Goal: Check status: Check status

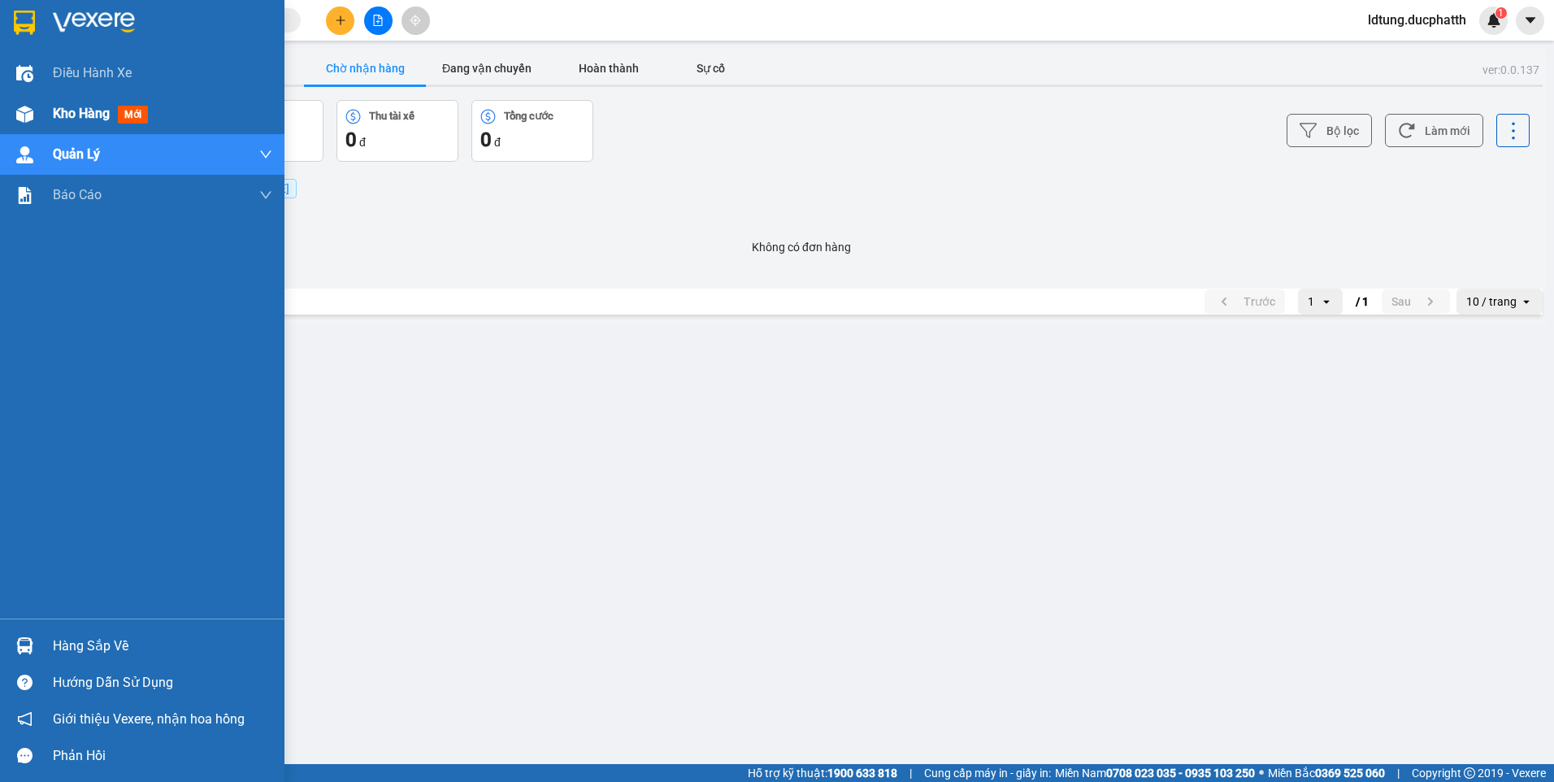
click at [80, 113] on span "Kho hàng" at bounding box center [81, 113] width 57 height 15
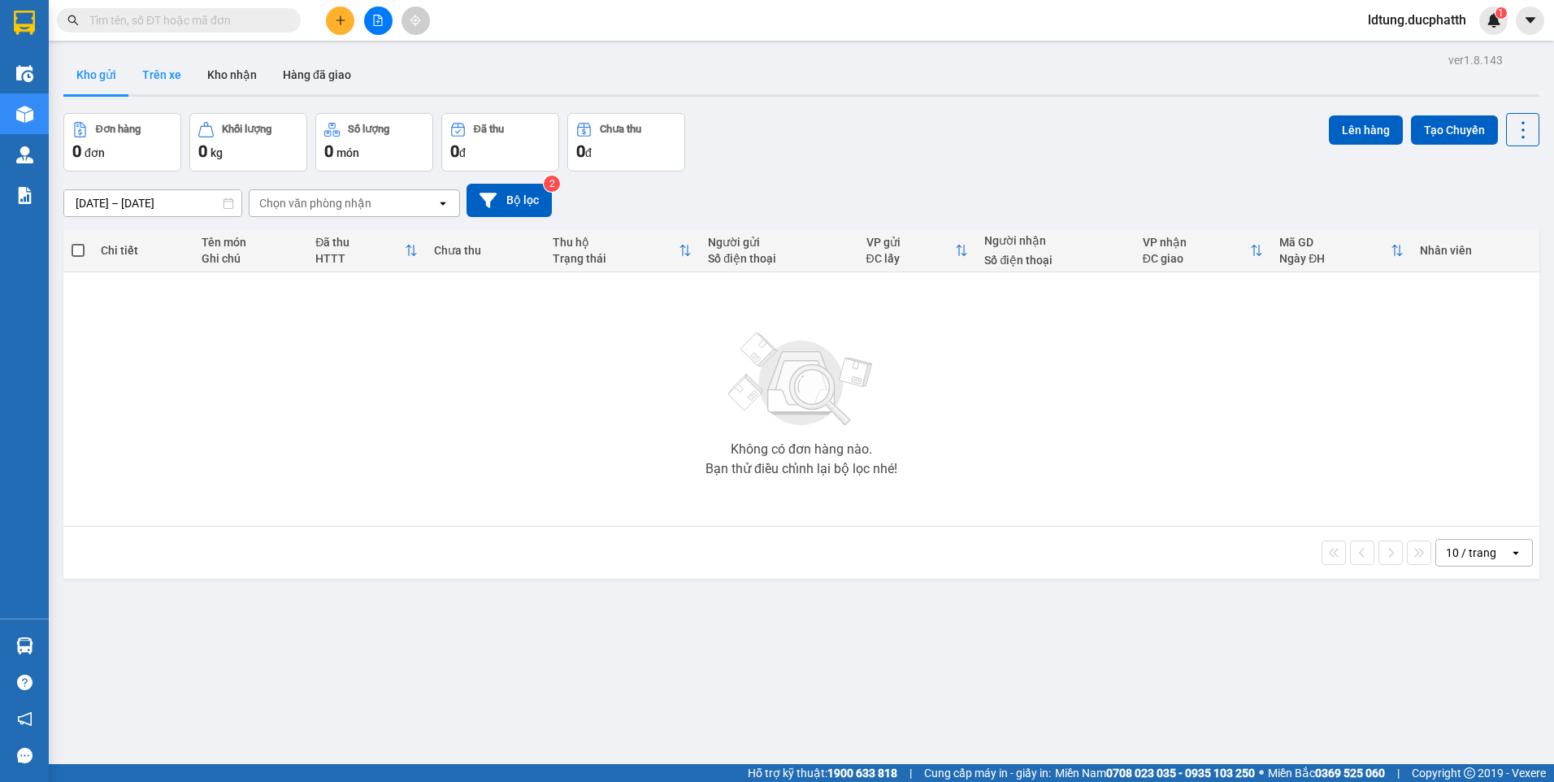
click at [177, 76] on button "Trên xe" at bounding box center [161, 74] width 65 height 39
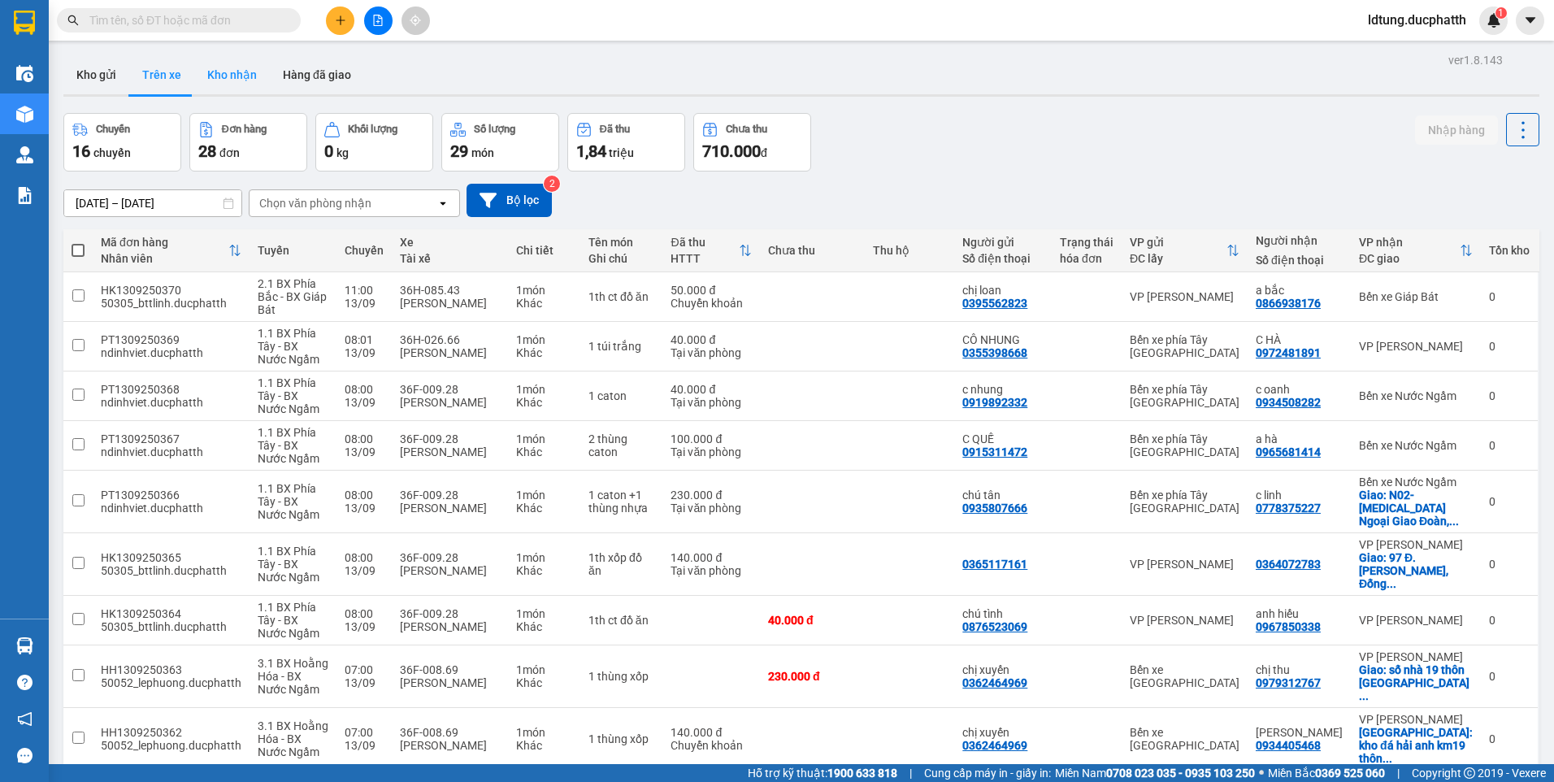
click at [242, 83] on button "Kho nhận" at bounding box center [232, 74] width 76 height 39
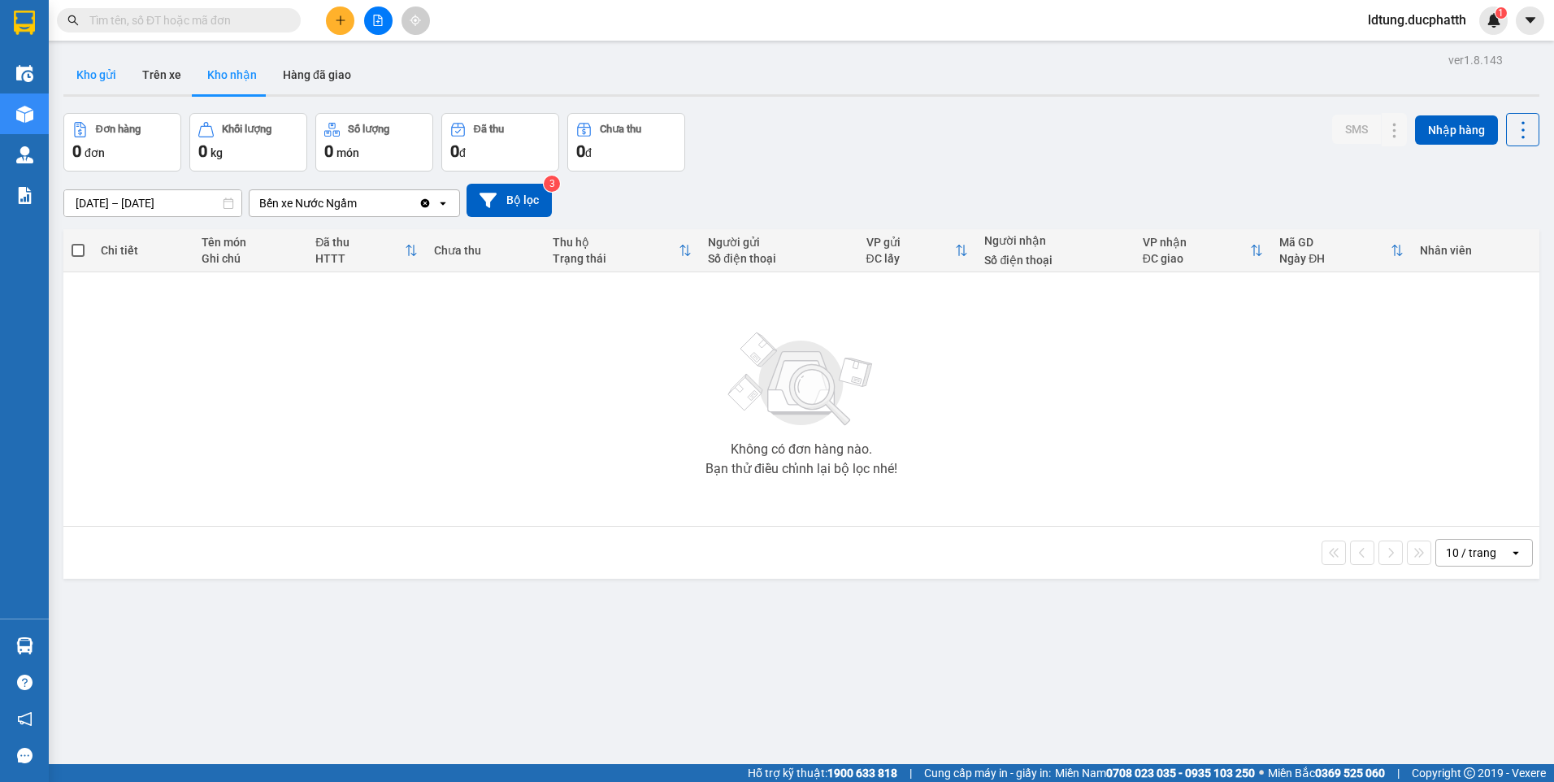
click at [108, 70] on button "Kho gửi" at bounding box center [96, 74] width 66 height 39
click at [278, 23] on input "text" at bounding box center [185, 20] width 192 height 18
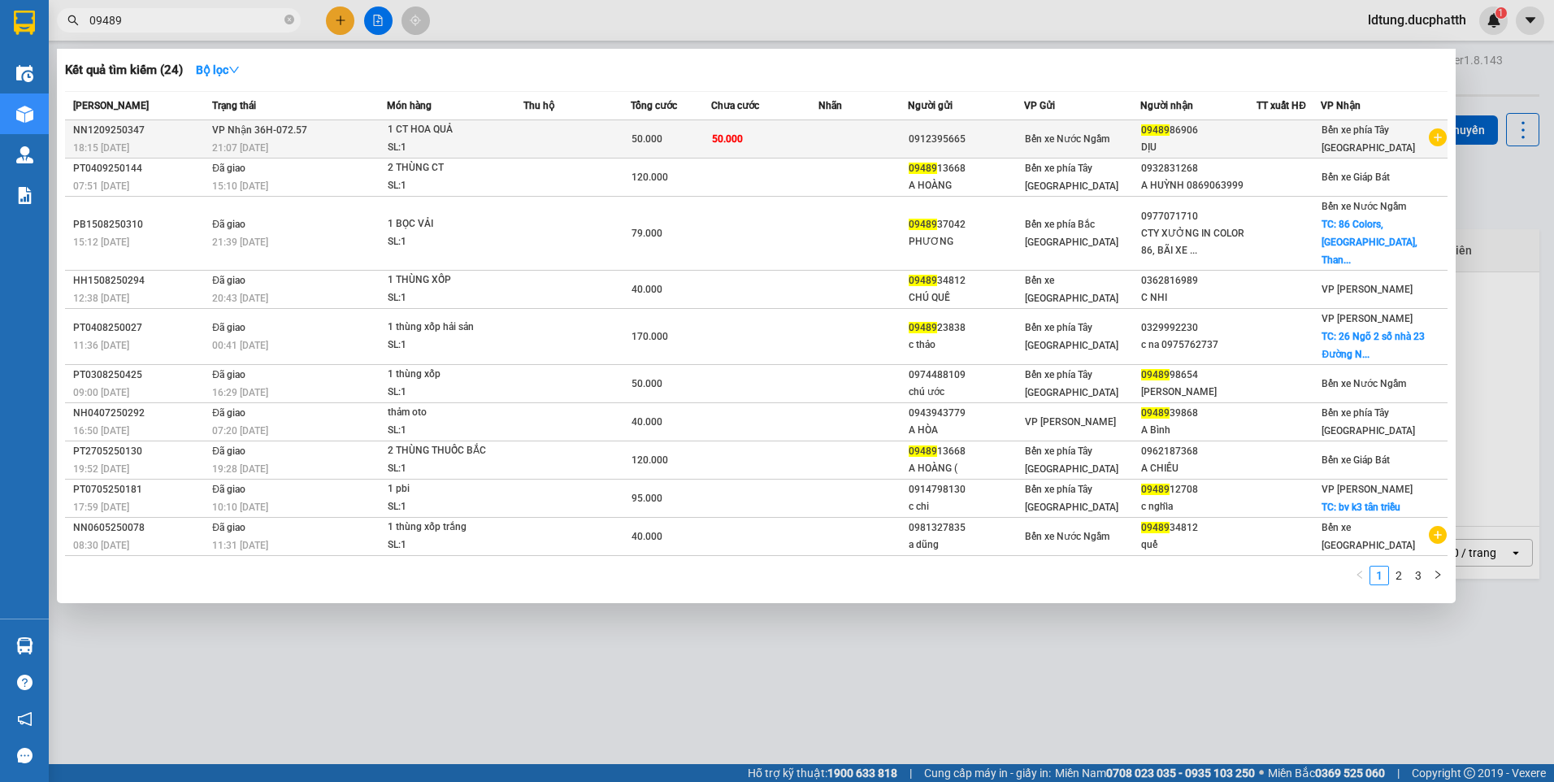
type input "09489"
click at [800, 128] on td "50.000" at bounding box center [764, 139] width 107 height 38
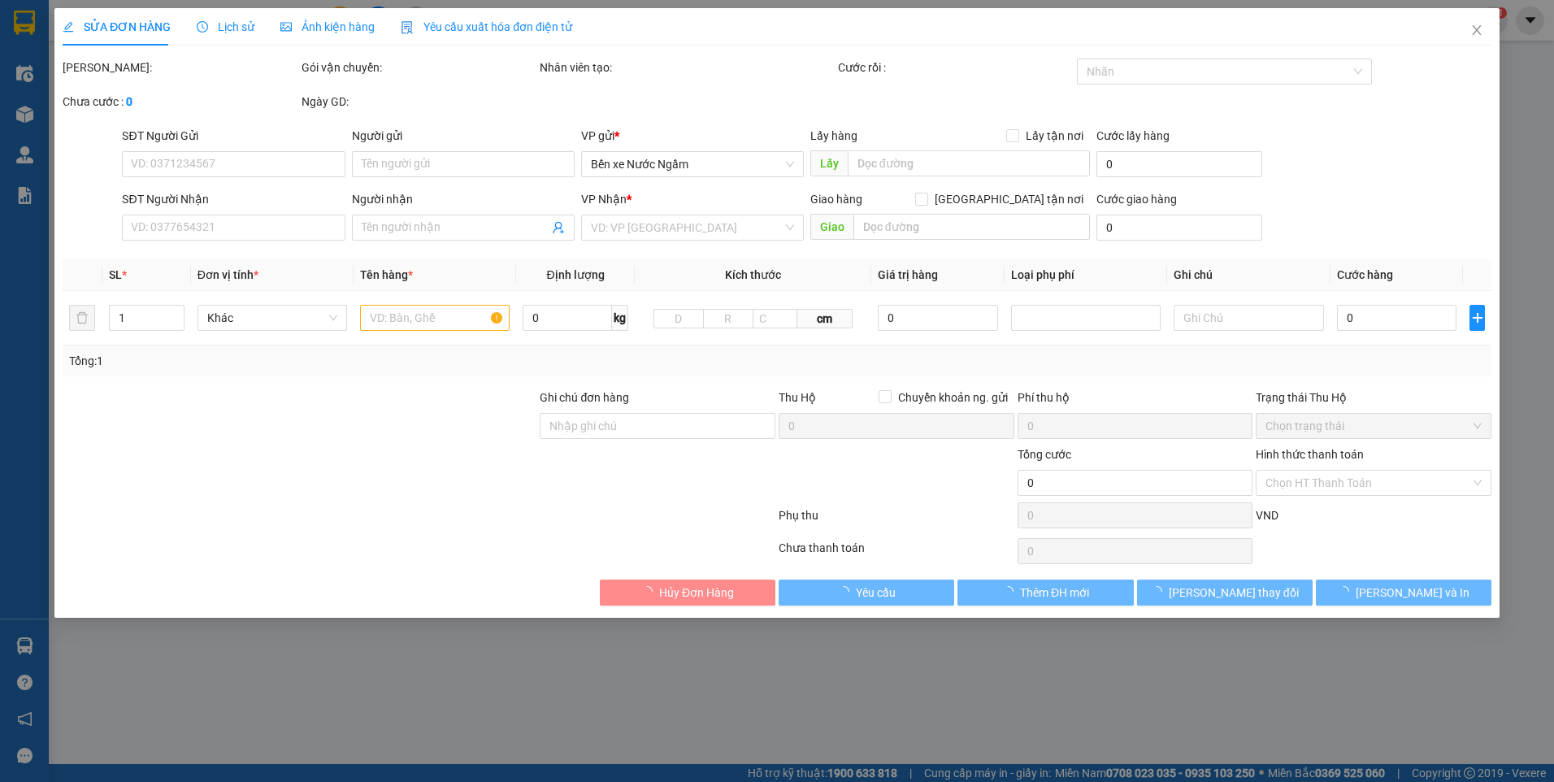
type input "0912395665"
type input "0948986906"
type input "DỊU"
type input "NNTT"
type input "50.000"
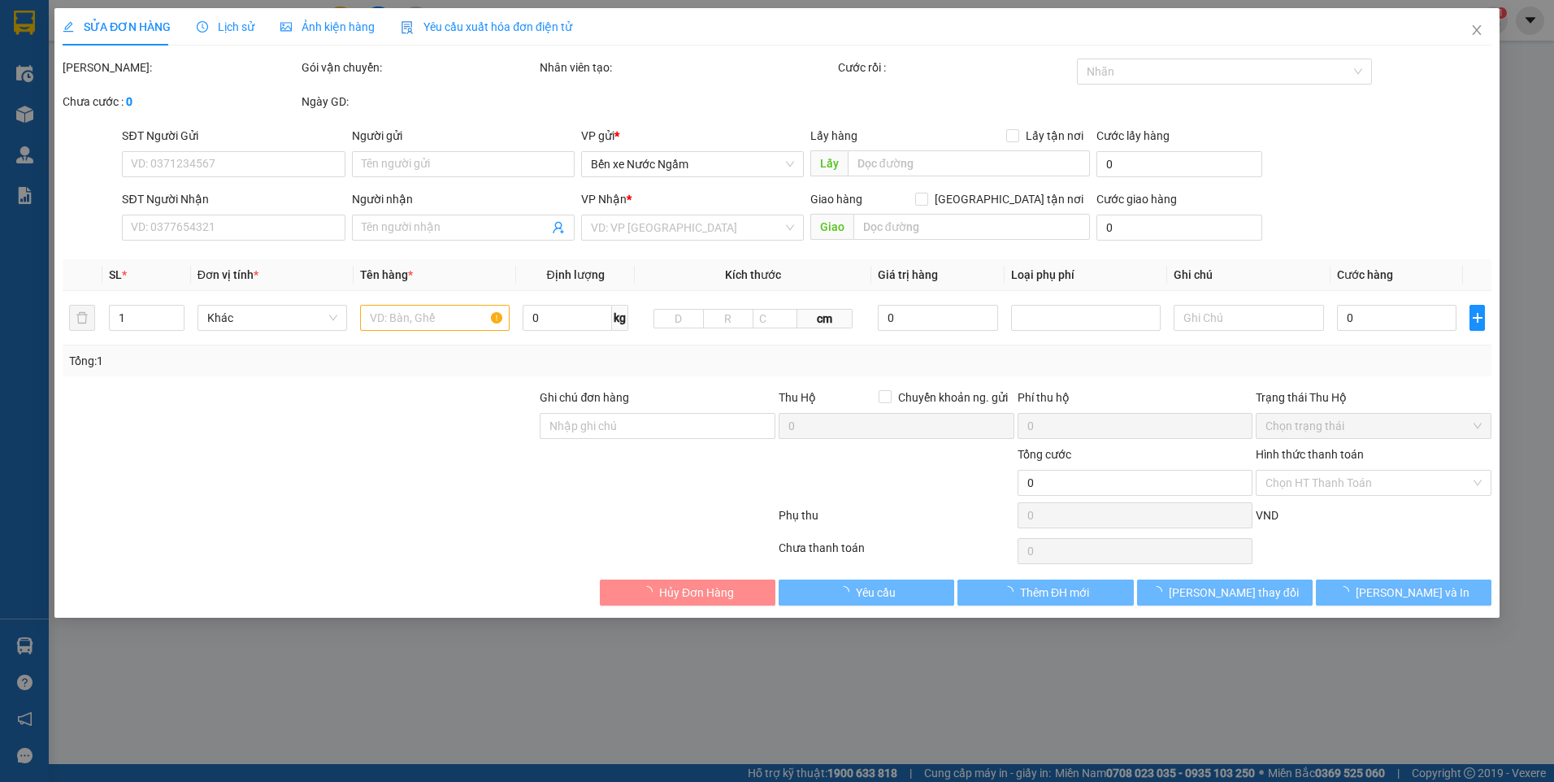
type input "50.000"
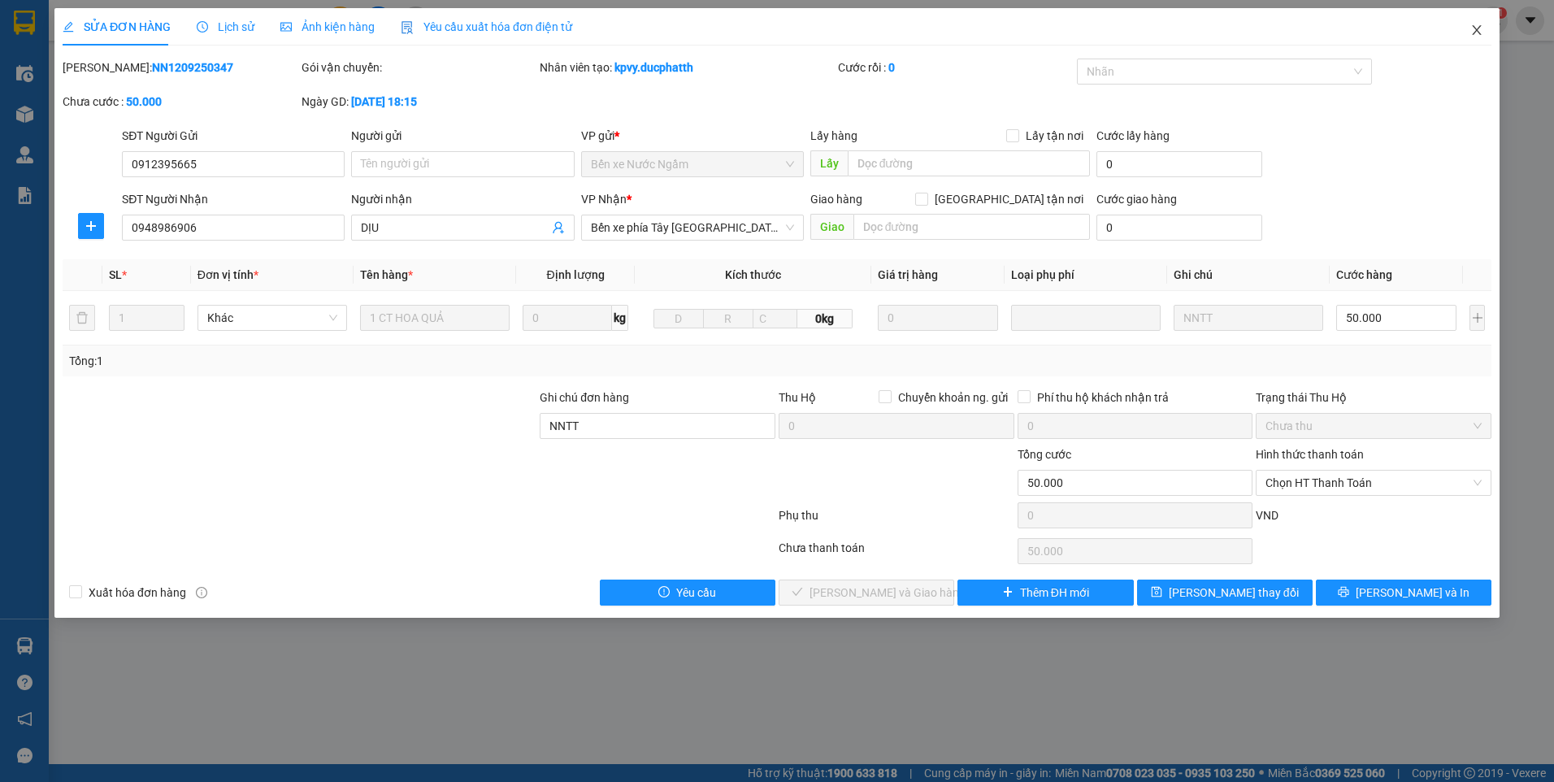
click at [1474, 26] on icon "close" at bounding box center [1476, 30] width 13 height 13
